Goal: Task Accomplishment & Management: Manage account settings

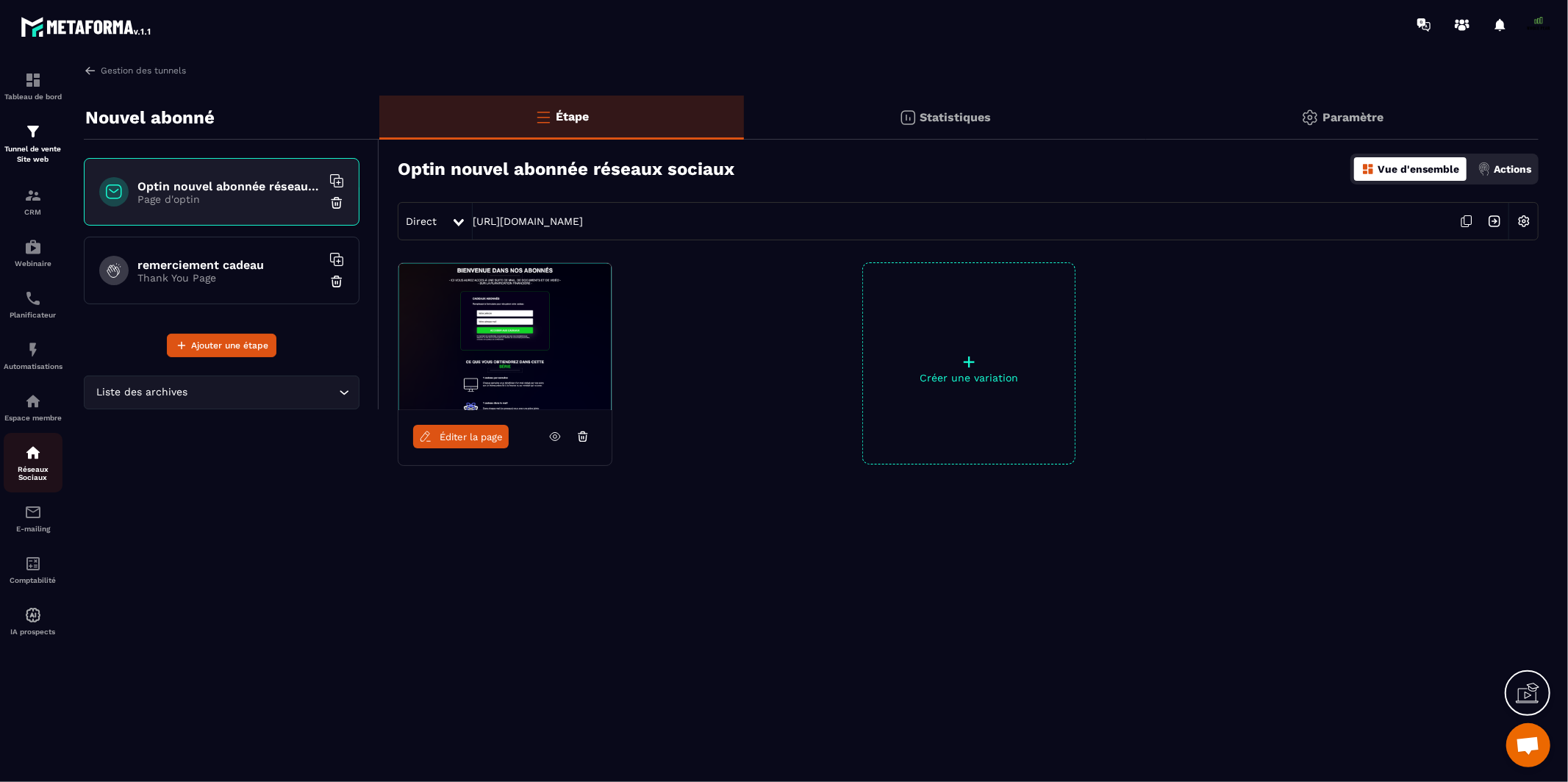
click at [31, 465] on p "Réseaux Sociaux" at bounding box center [33, 473] width 59 height 16
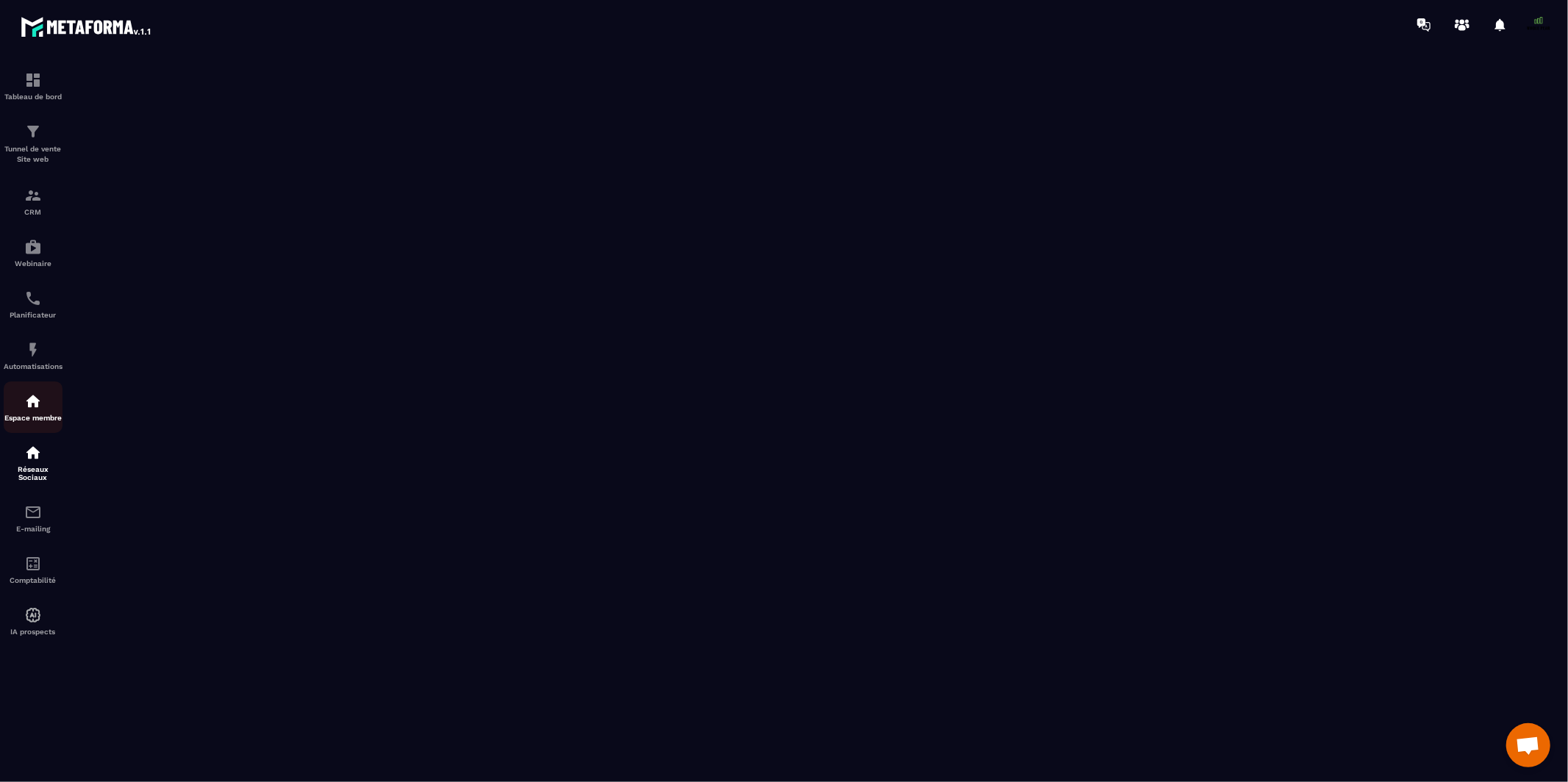
click at [25, 410] on img at bounding box center [33, 401] width 18 height 18
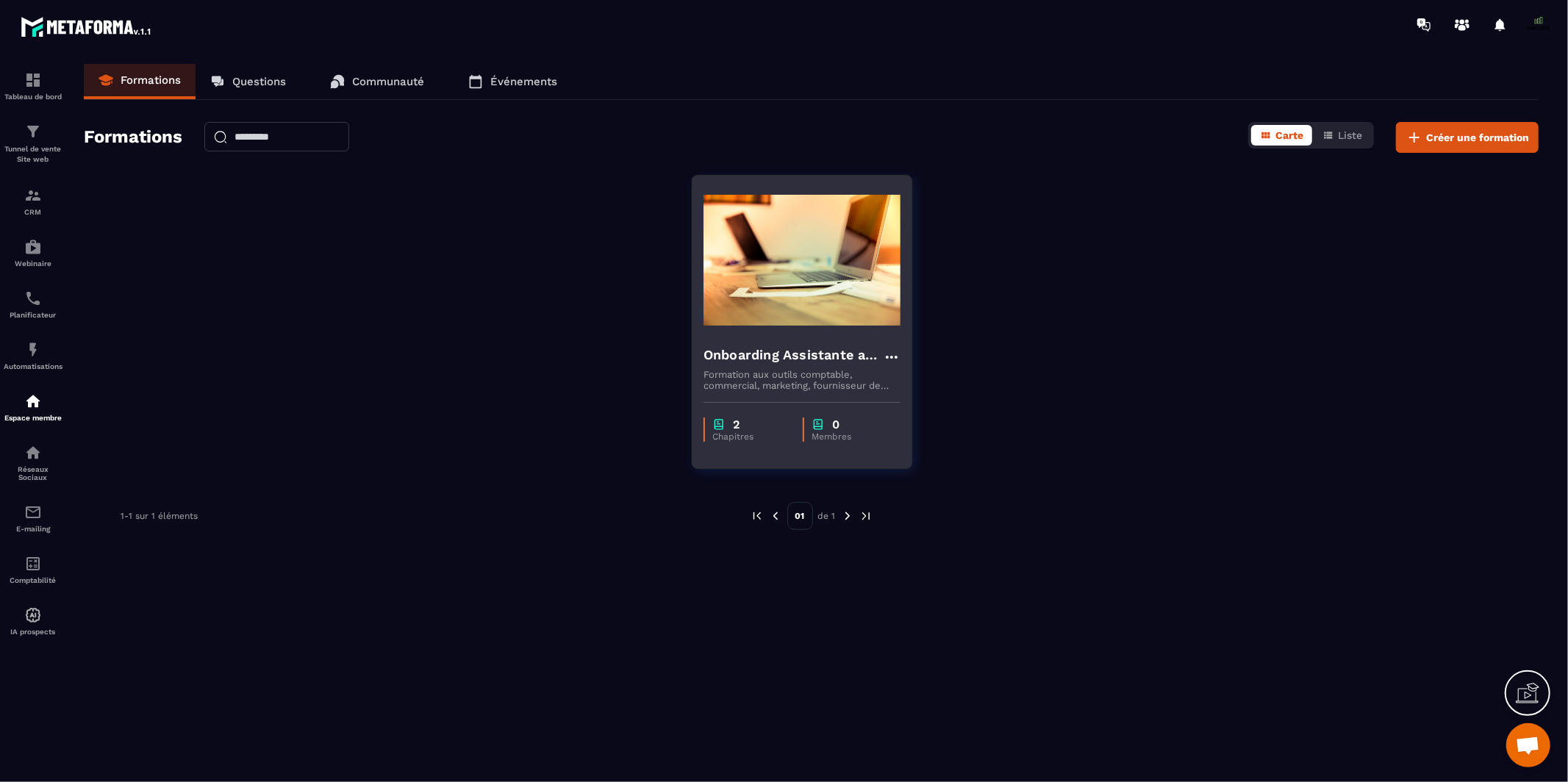
click at [780, 355] on h4 "Onboarding Assistante administrative et commerciale" at bounding box center [792, 355] width 179 height 21
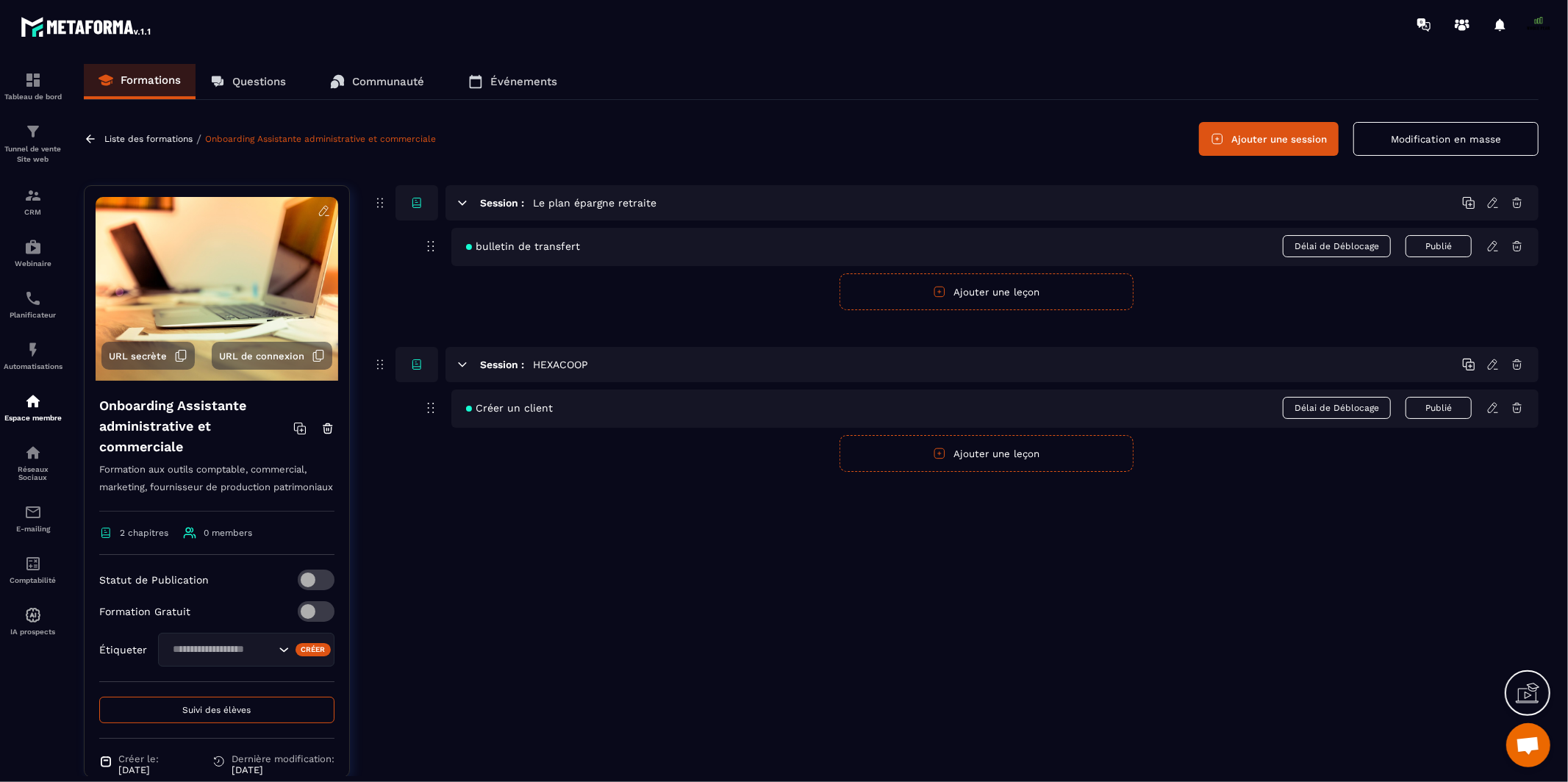
click at [218, 658] on input "Search for option" at bounding box center [221, 649] width 108 height 16
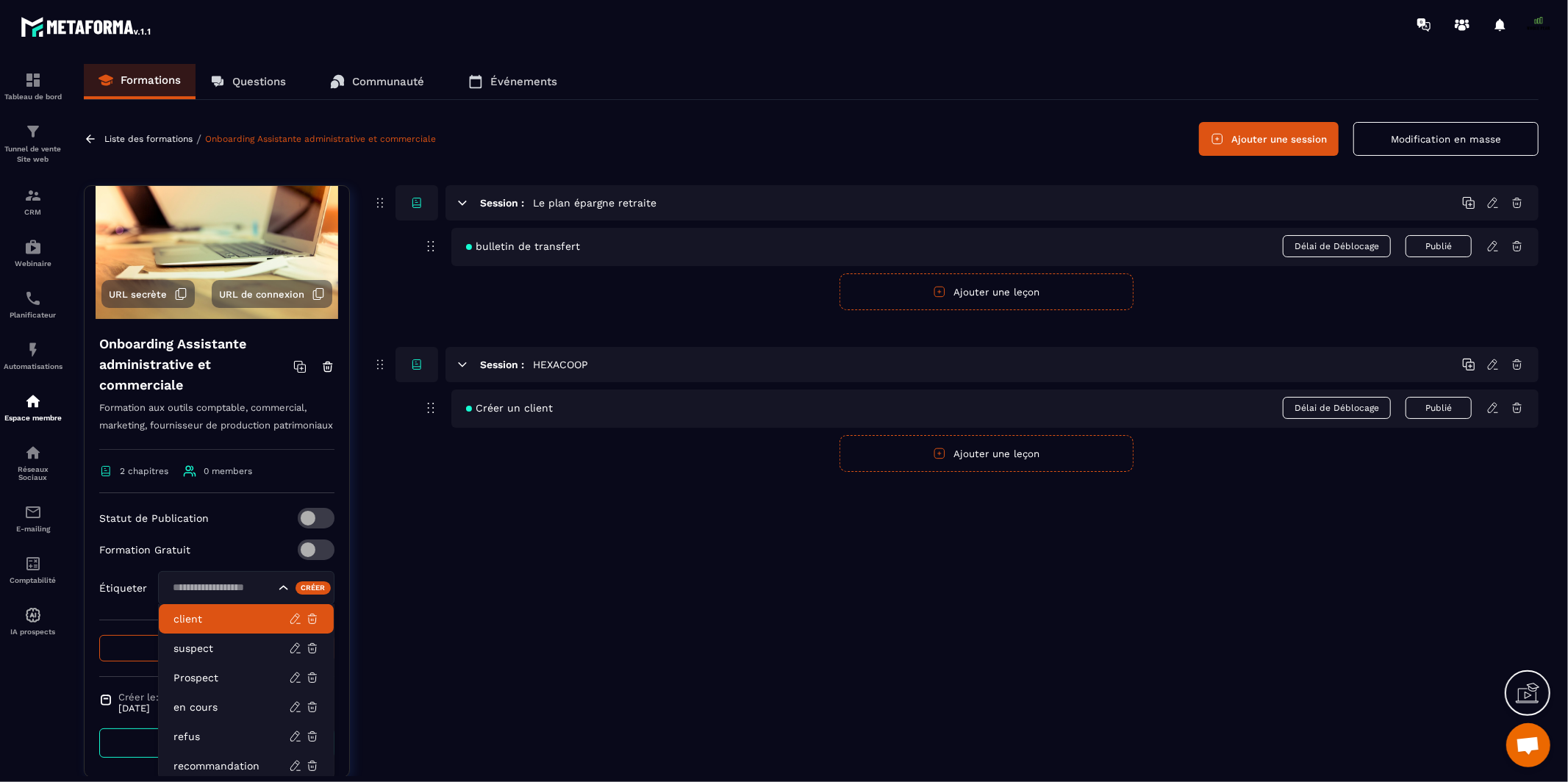
scroll to position [84, 0]
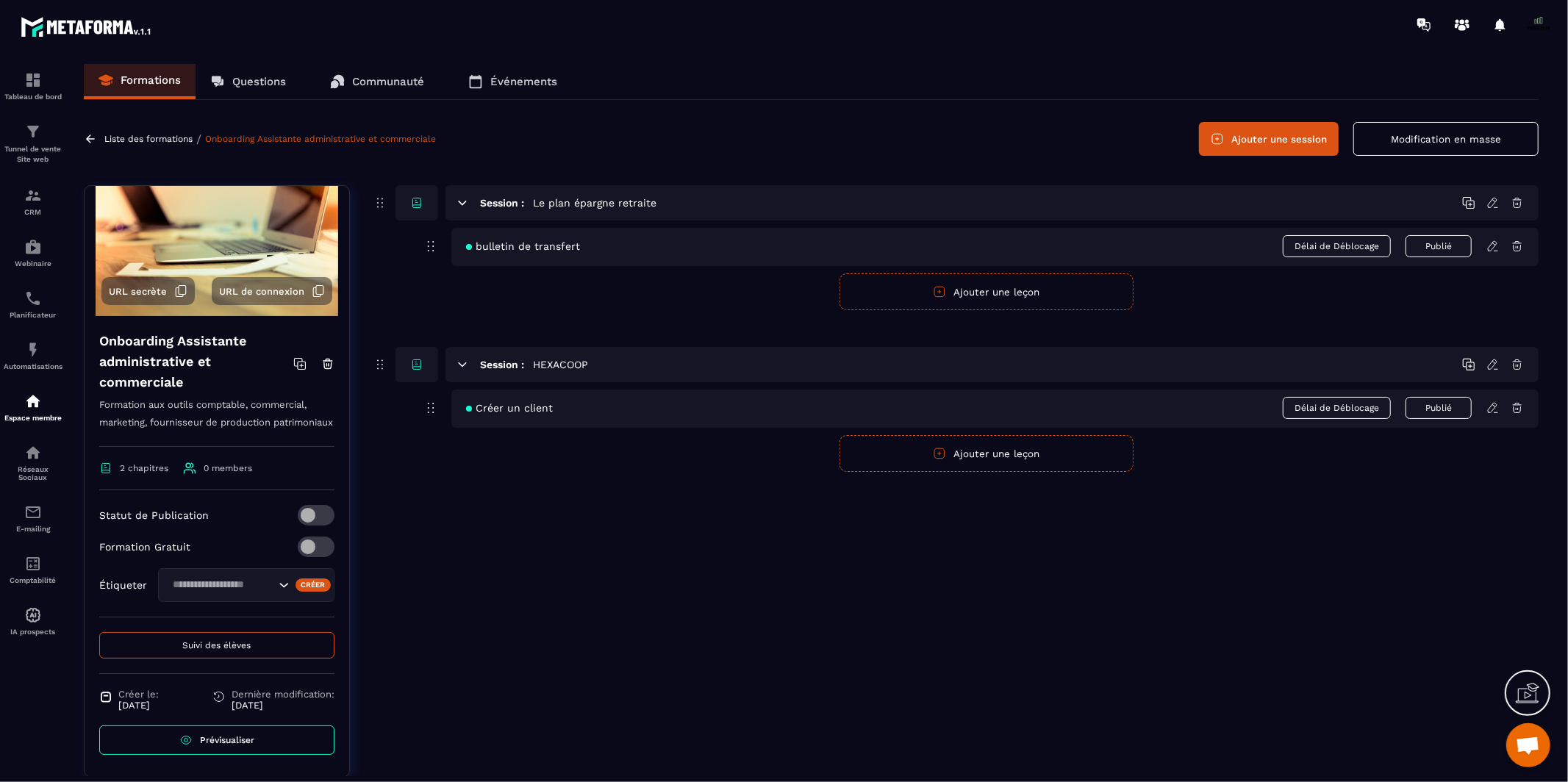
click at [242, 552] on div "Formation Gratuit" at bounding box center [217, 547] width 235 height 21
click at [224, 466] on span "0 members" at bounding box center [228, 468] width 49 height 10
click at [476, 558] on div "Session : Le plan épargne retraite bulletin de transfert Délai de Déblocage Pub…" at bounding box center [955, 493] width 1166 height 615
click at [1293, 141] on button "Ajouter une session" at bounding box center [1268, 139] width 140 height 34
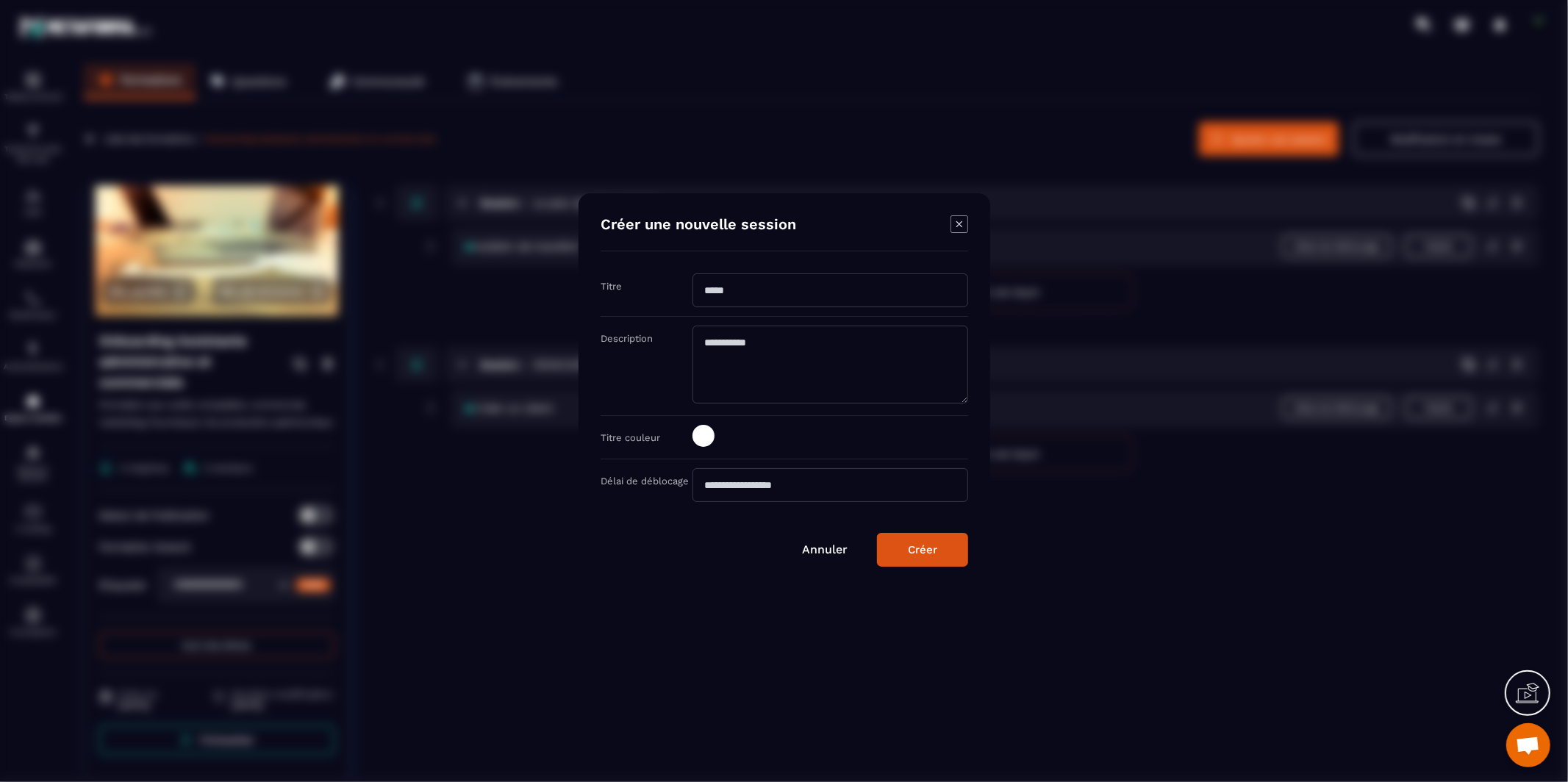
click at [766, 304] on input "Modal window" at bounding box center [830, 291] width 275 height 34
type input "*****"
click at [737, 364] on textarea "Modal window" at bounding box center [830, 365] width 275 height 78
type textarea "**********"
click at [835, 483] on input "Modal window" at bounding box center [830, 485] width 275 height 34
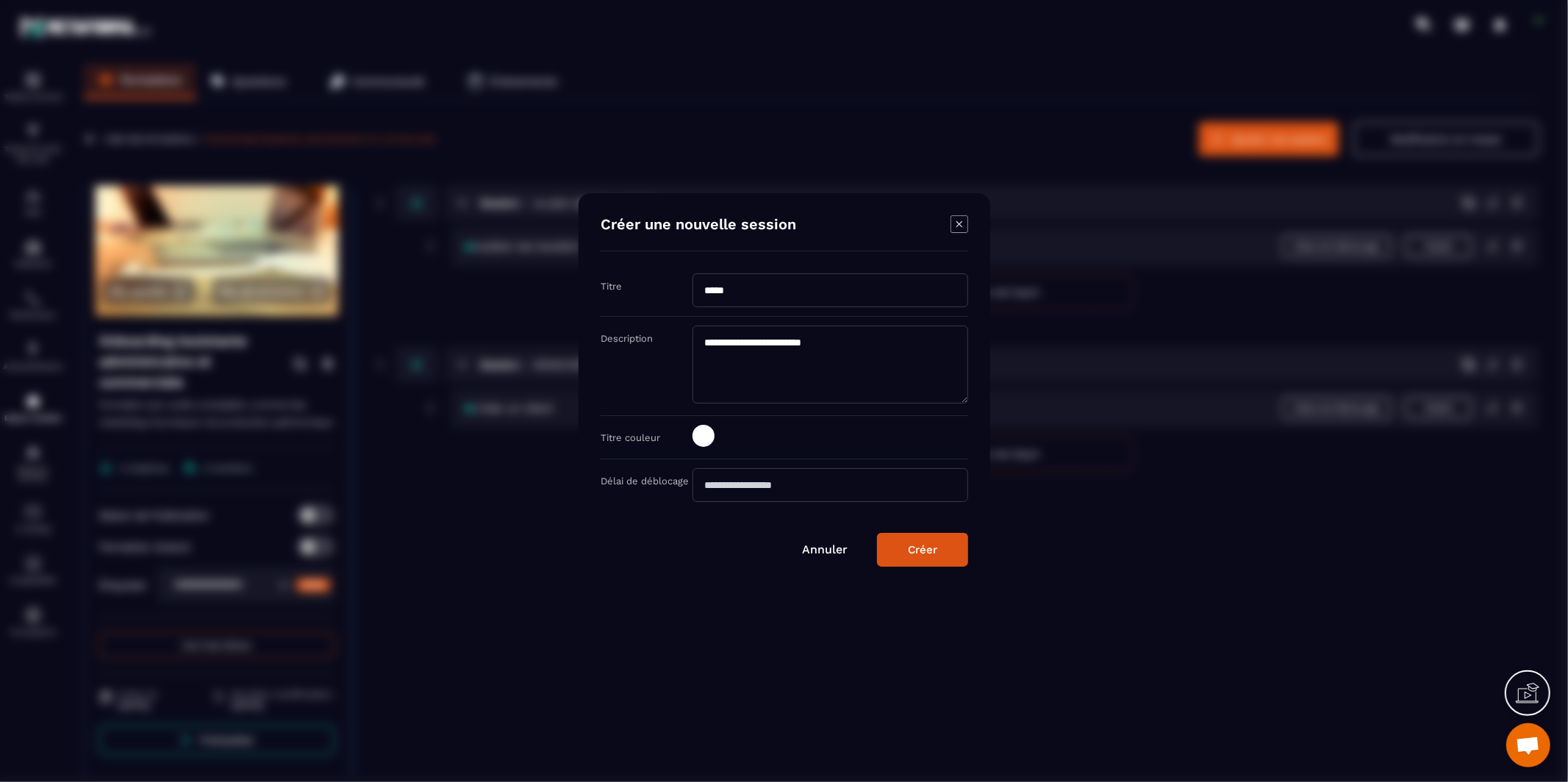
click at [903, 539] on button "Créer" at bounding box center [923, 550] width 92 height 34
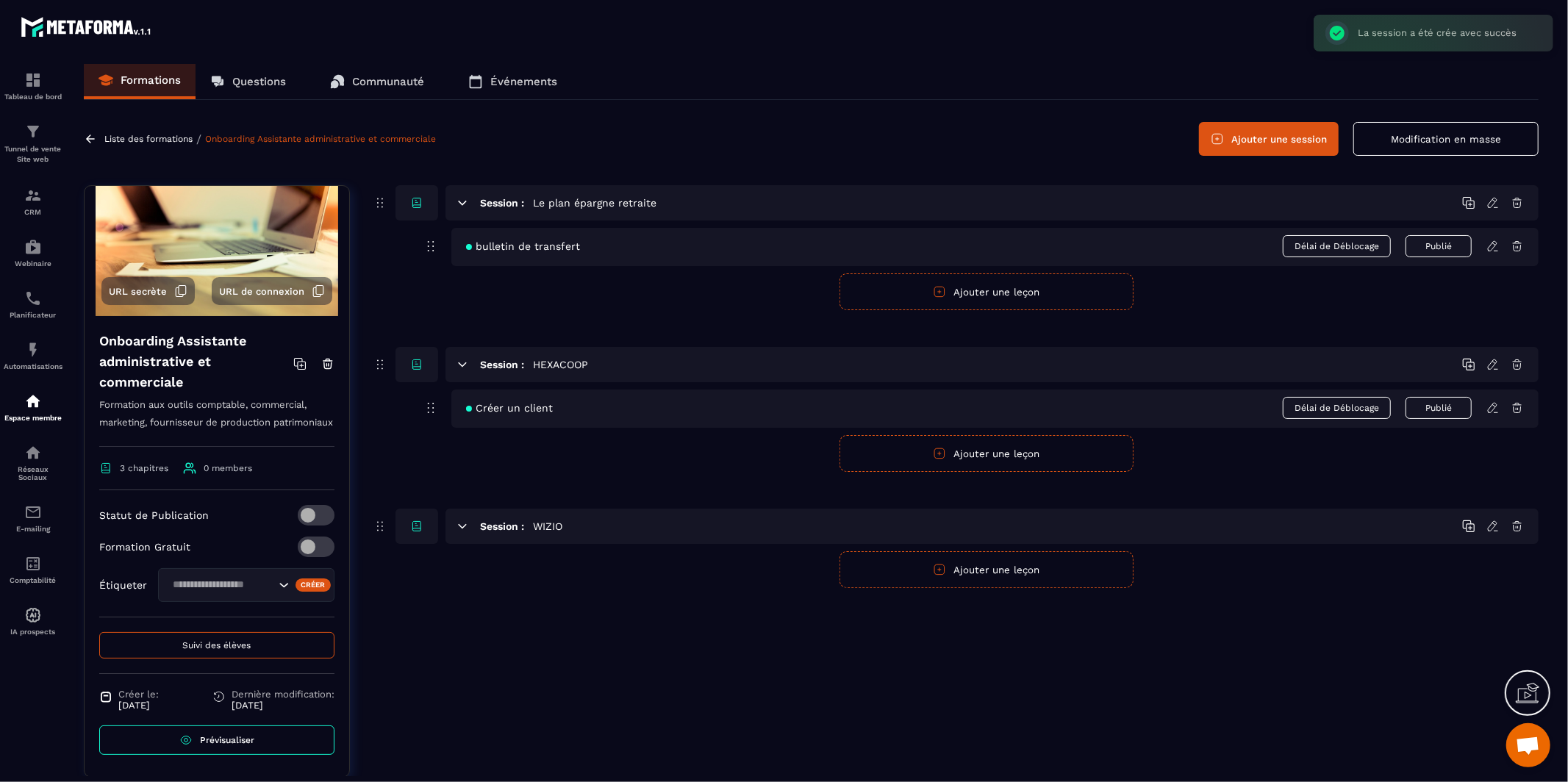
click at [921, 571] on button "Ajouter une leçon" at bounding box center [986, 570] width 294 height 37
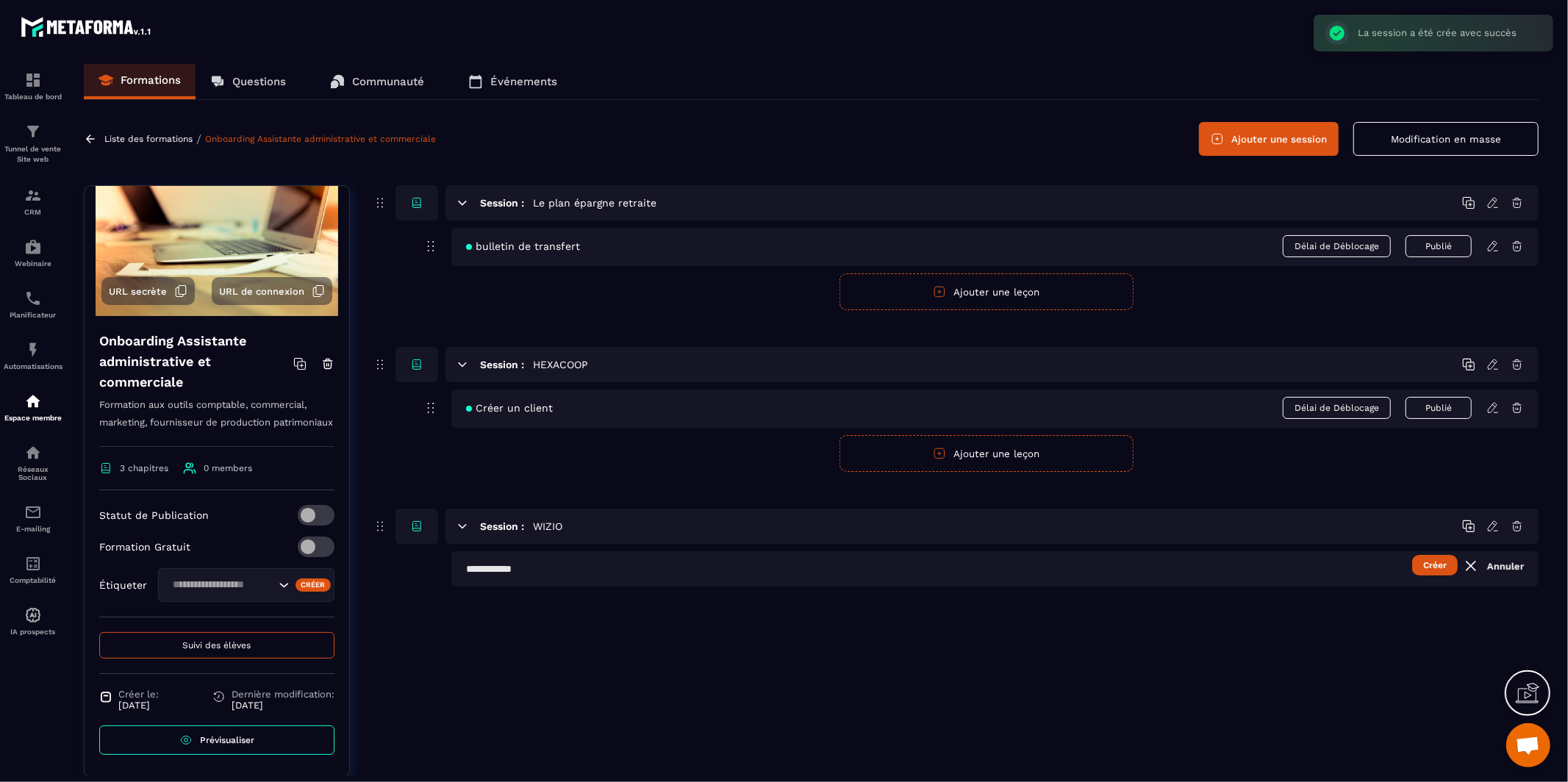
click at [1308, 574] on input "text" at bounding box center [994, 569] width 1087 height 35
type input "**********"
click at [1444, 574] on button "Créer" at bounding box center [1435, 565] width 46 height 21
click at [771, 581] on div "ORGANISATION DES DOCUMENTS Délai de Déblocage Publier" at bounding box center [994, 571] width 1087 height 38
click at [1486, 566] on icon at bounding box center [1492, 569] width 13 height 13
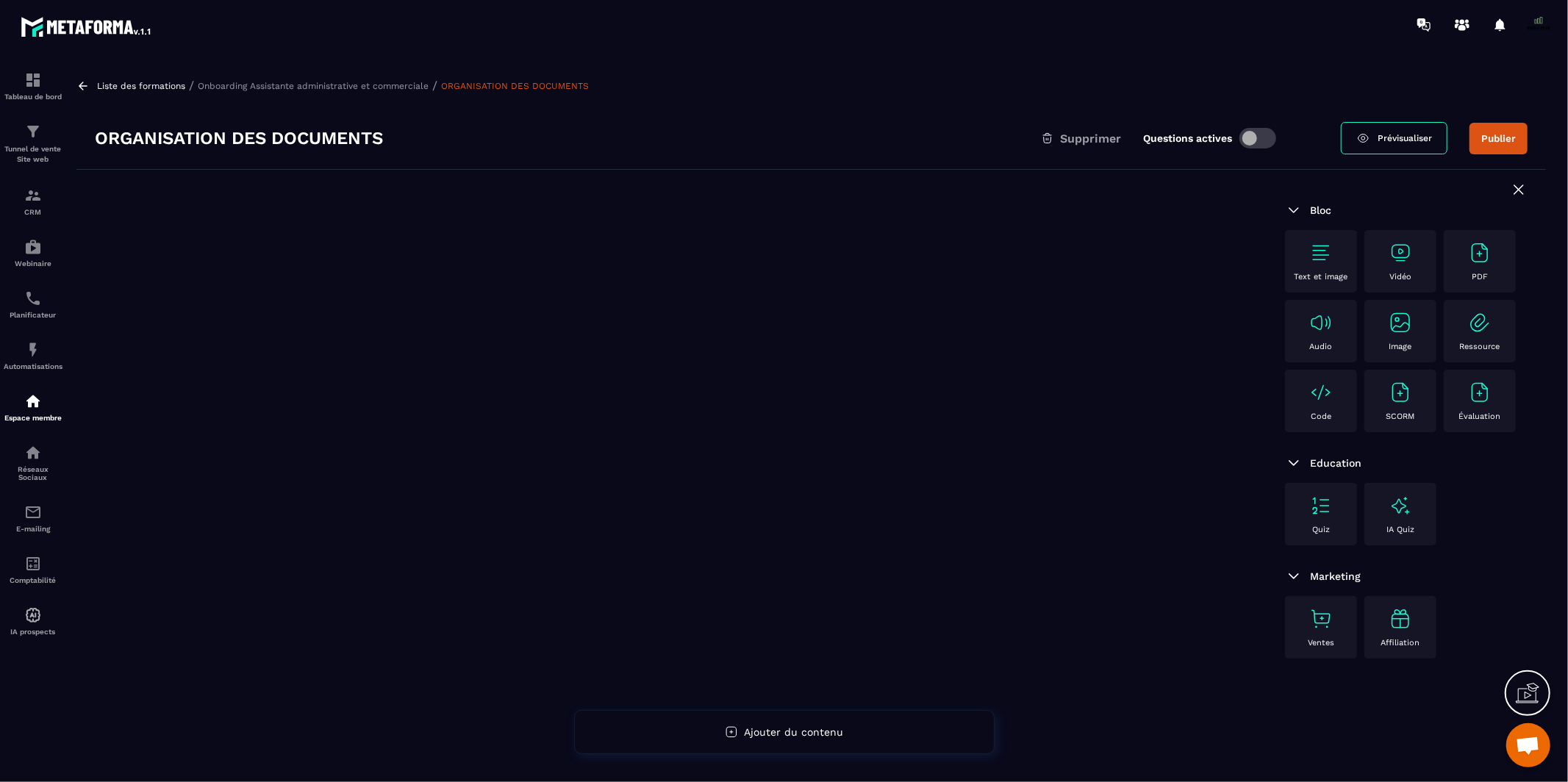
click at [1402, 259] on img at bounding box center [1399, 253] width 24 height 24
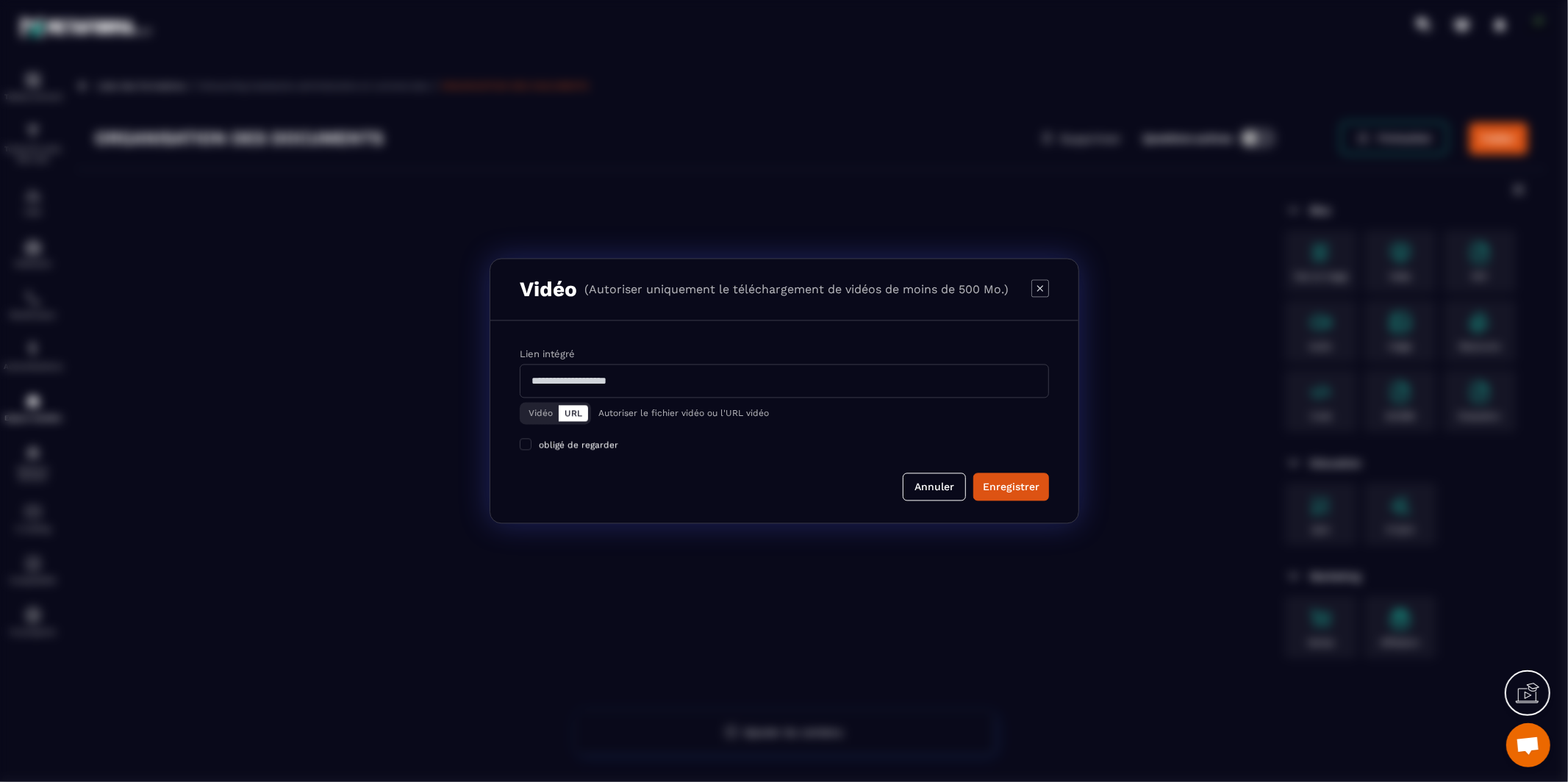
click at [538, 415] on button "Vidéo" at bounding box center [540, 414] width 36 height 16
click at [724, 385] on div "Télécharger un fichier" at bounding box center [785, 381] width 531 height 32
click at [0, 0] on input "Vidéo Télécharger un fichier" at bounding box center [0, 0] width 0 height 0
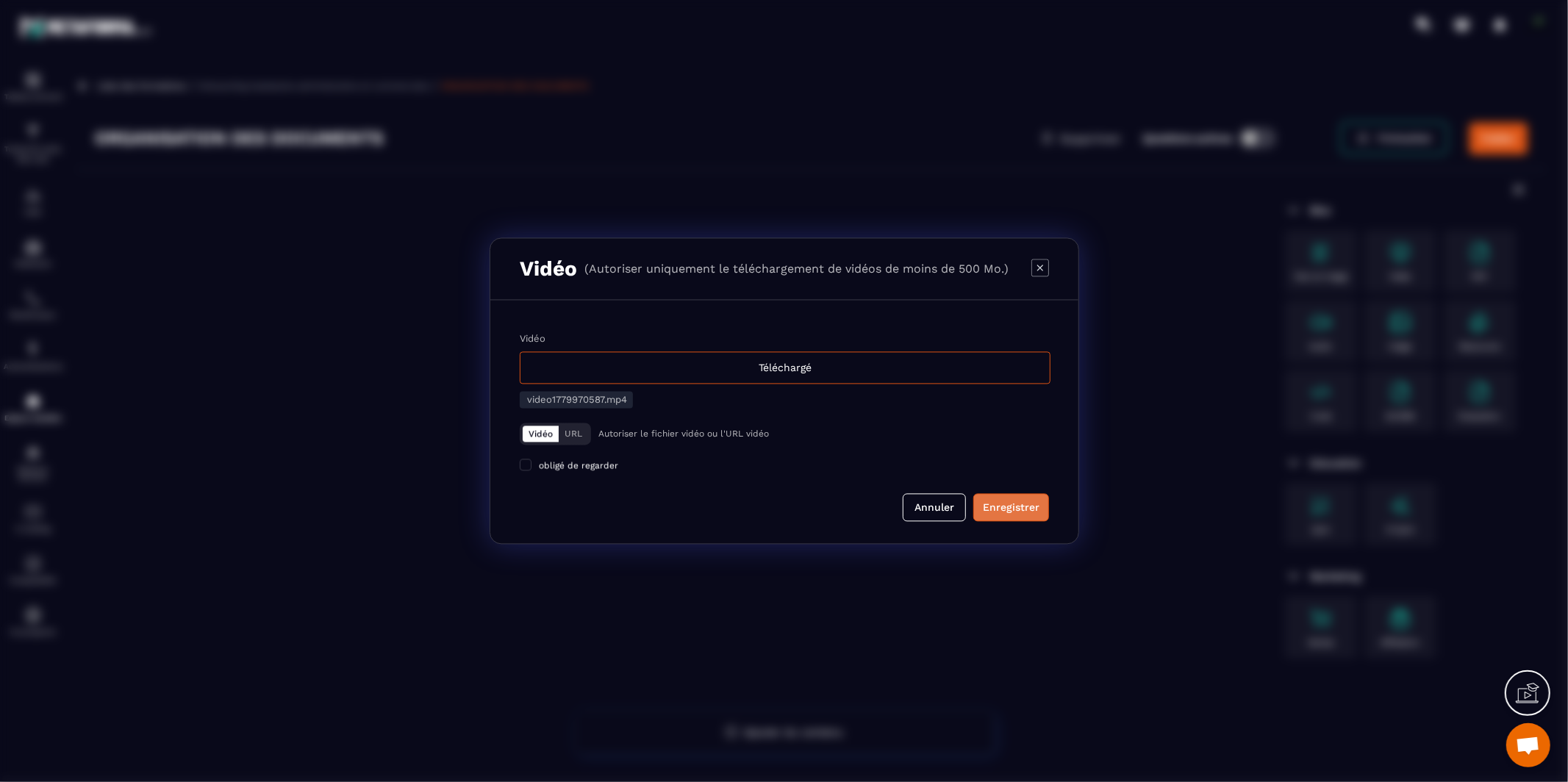
click at [1017, 507] on div "Enregistrer" at bounding box center [1011, 507] width 56 height 14
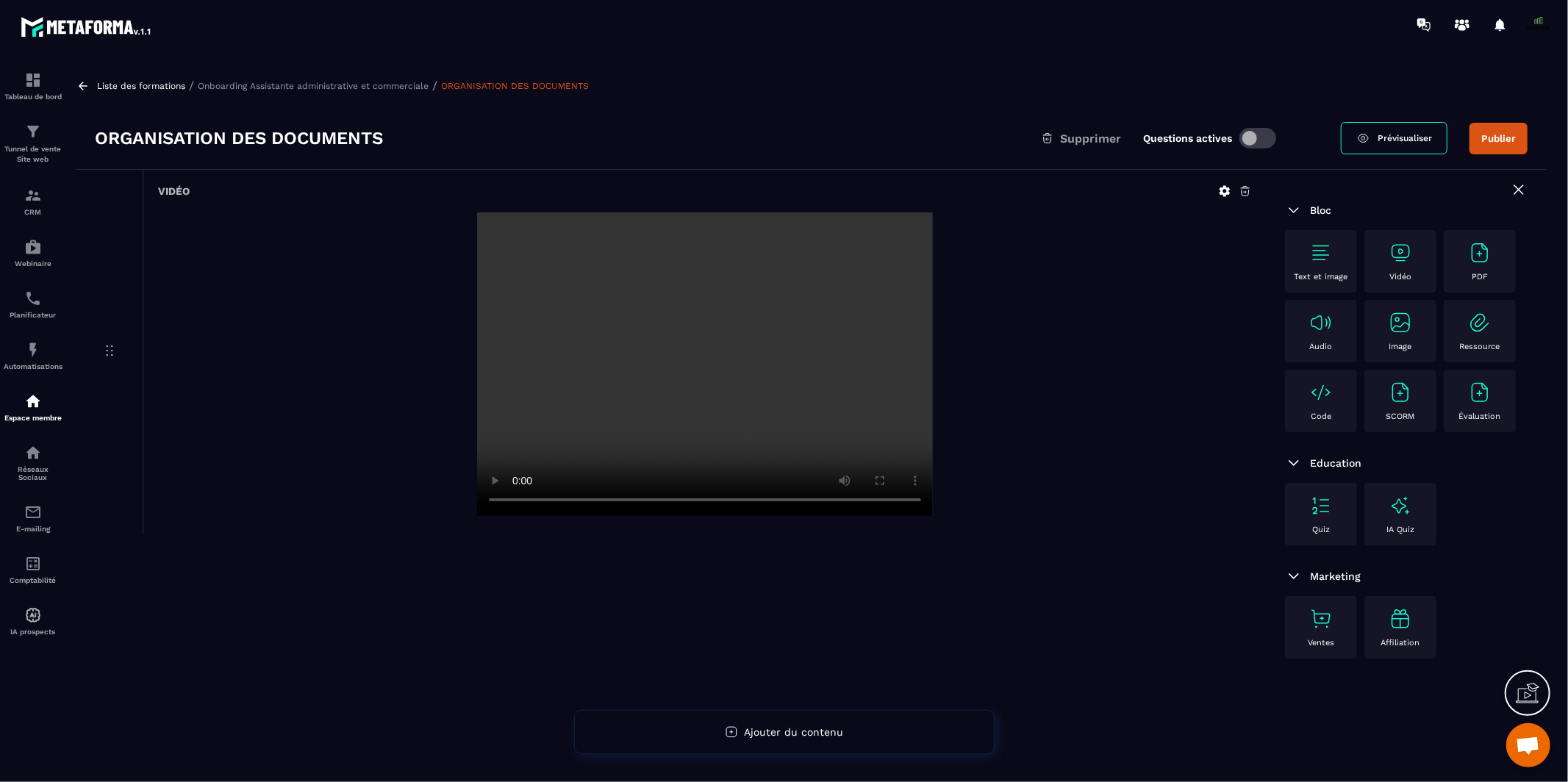
click at [1491, 141] on button "Publier" at bounding box center [1498, 138] width 58 height 31
click at [387, 84] on p "Onboarding Assistante administrative et commerciale" at bounding box center [313, 85] width 231 height 10
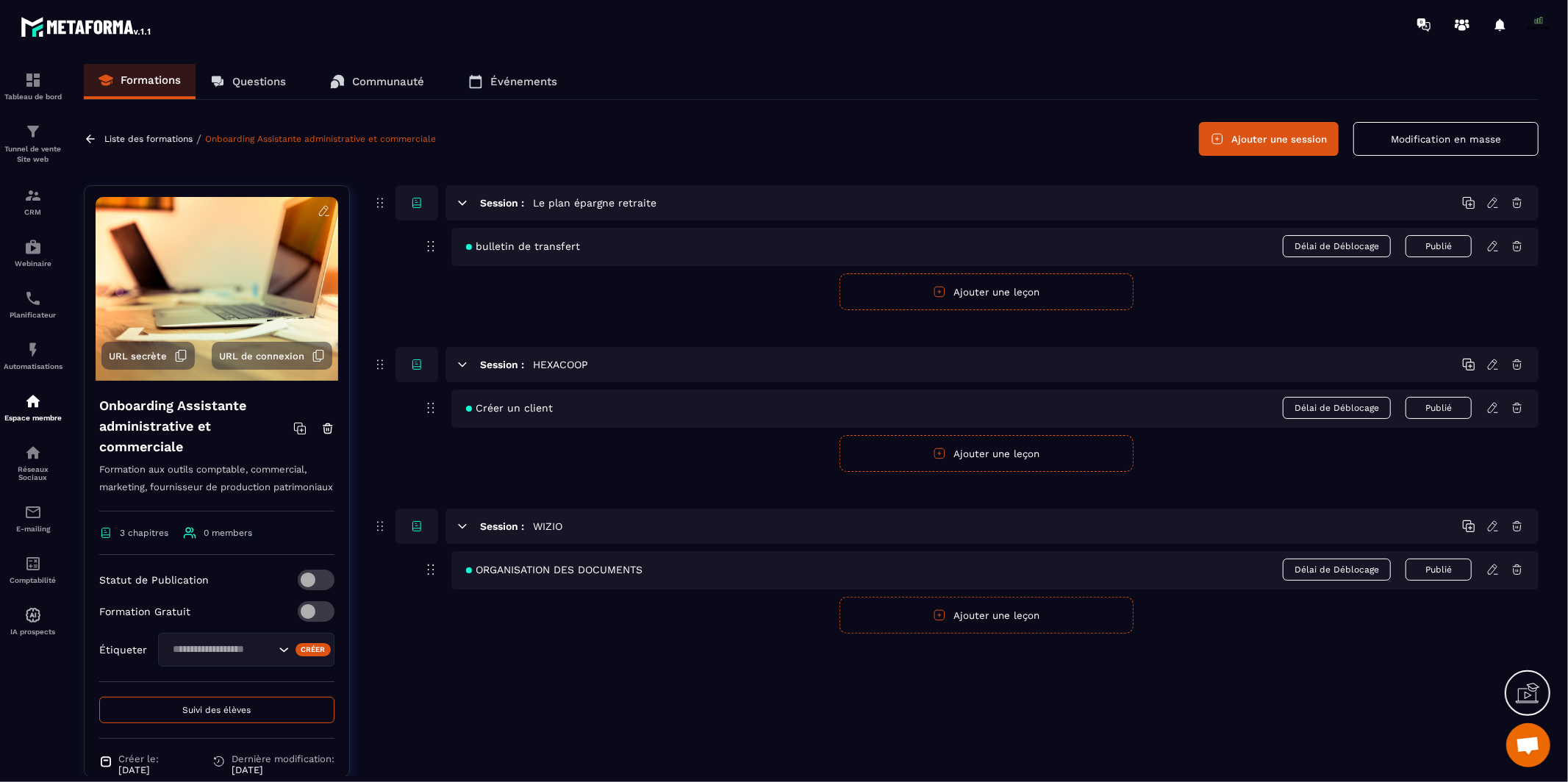
click at [257, 357] on span "URL de connexion" at bounding box center [262, 356] width 85 height 11
